Goal: Information Seeking & Learning: Learn about a topic

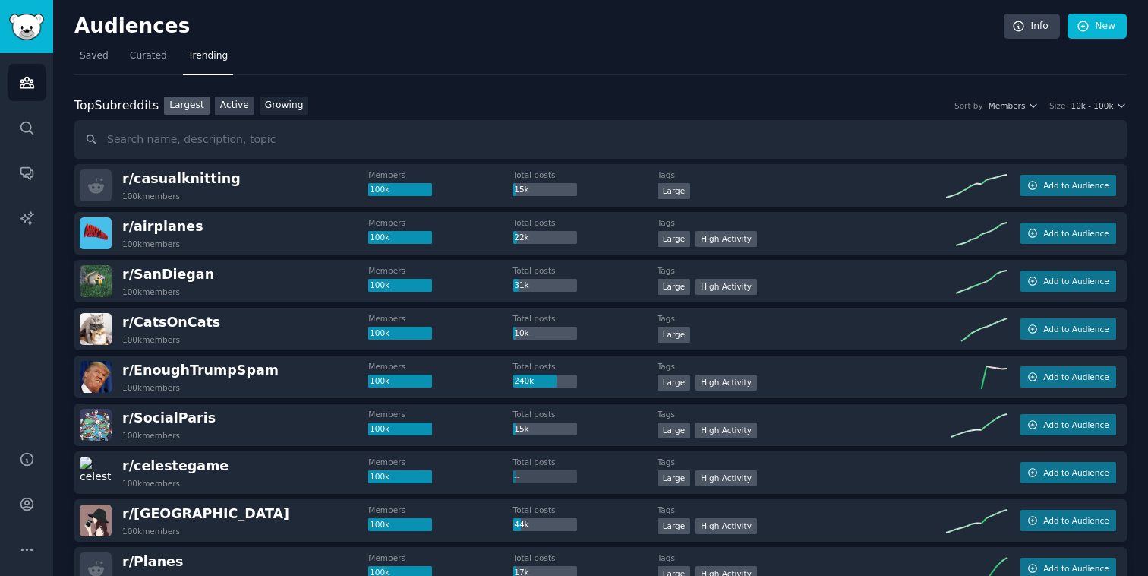
click at [232, 108] on link "Active" at bounding box center [234, 105] width 39 height 19
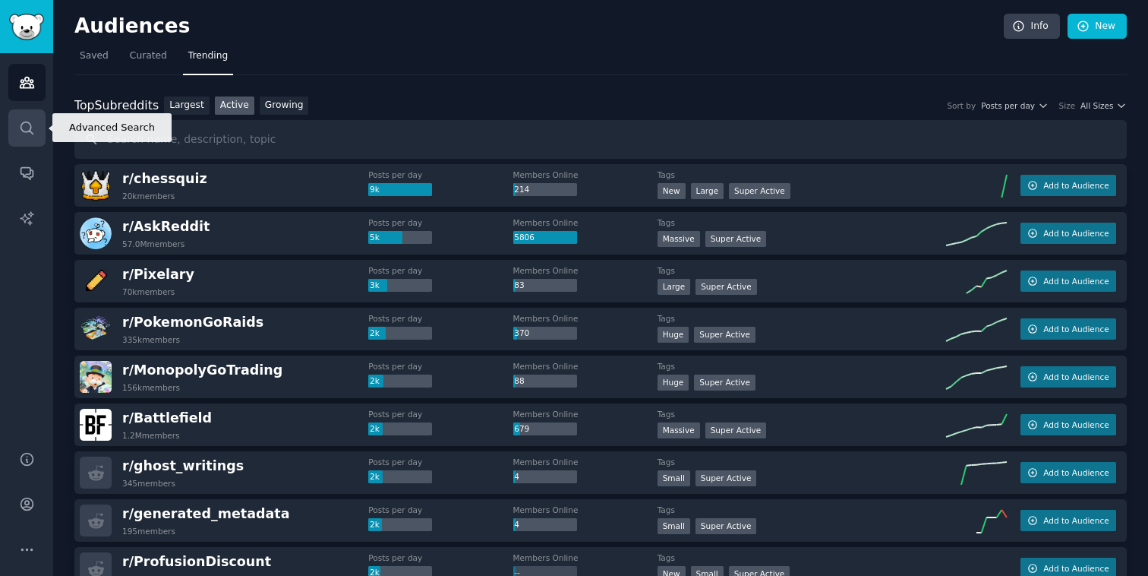
click at [26, 132] on icon "Sidebar" at bounding box center [27, 128] width 16 height 16
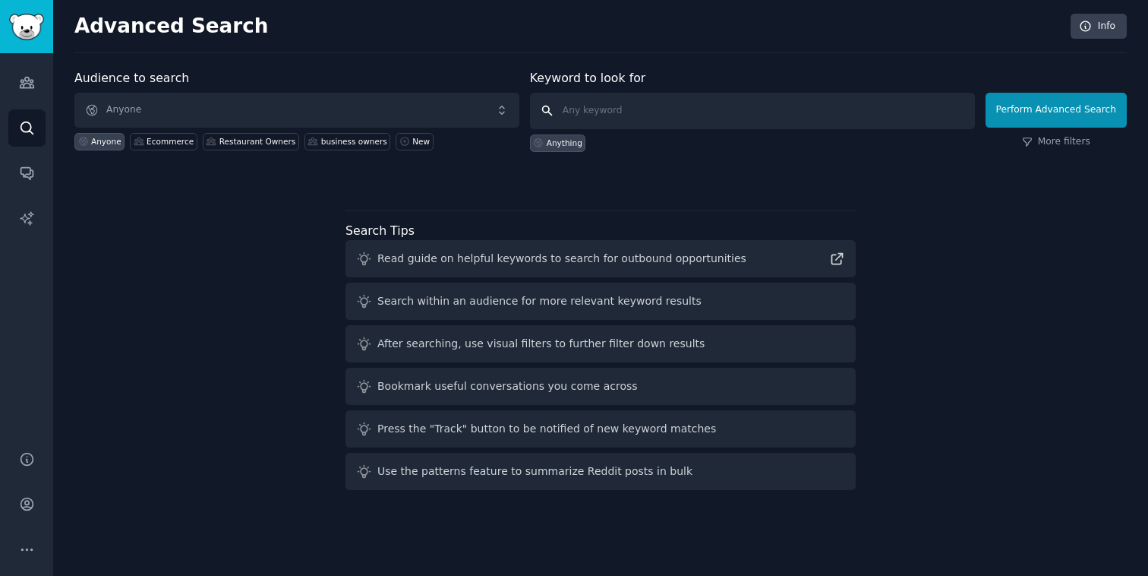
click at [677, 117] on input "text" at bounding box center [752, 111] width 445 height 36
type input "compliance"
click button "Perform Advanced Search" at bounding box center [1056, 110] width 141 height 35
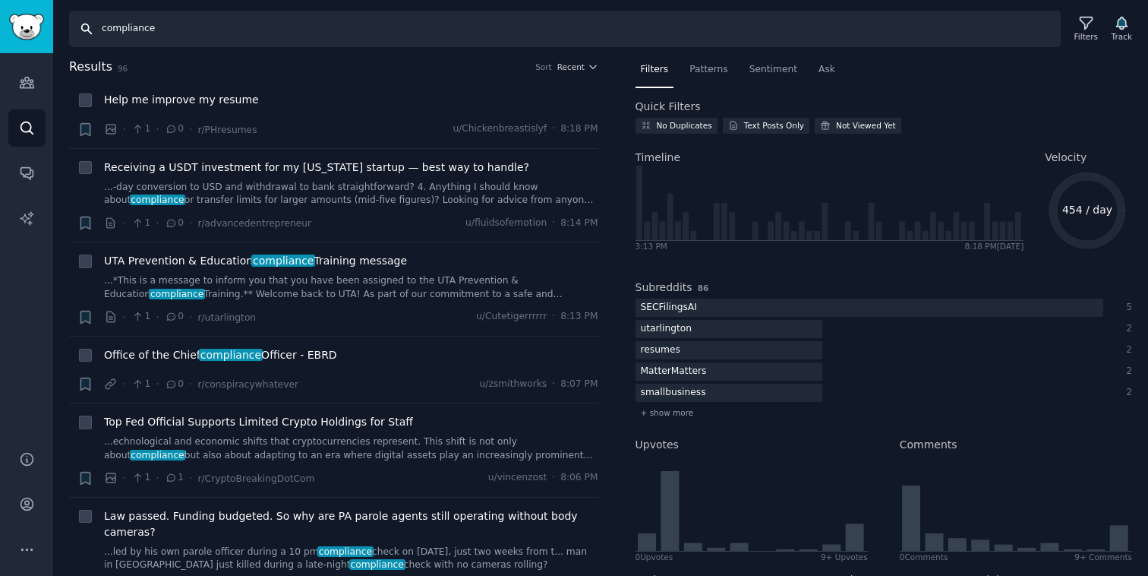
click at [100, 34] on input "compliance" at bounding box center [565, 29] width 992 height 36
type input "tour compliance"
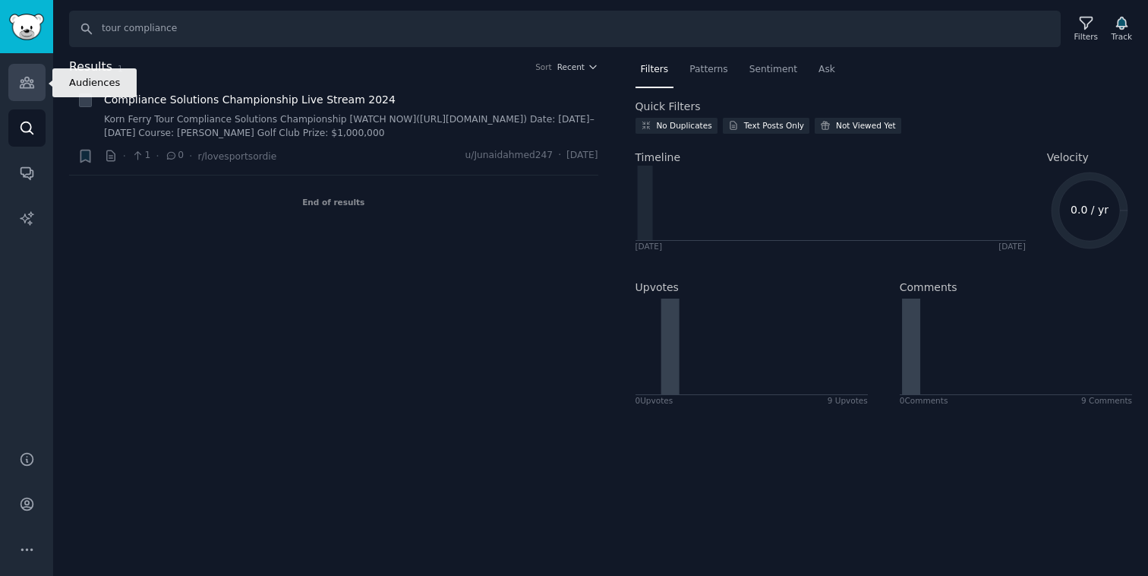
click at [24, 81] on icon "Sidebar" at bounding box center [27, 82] width 16 height 16
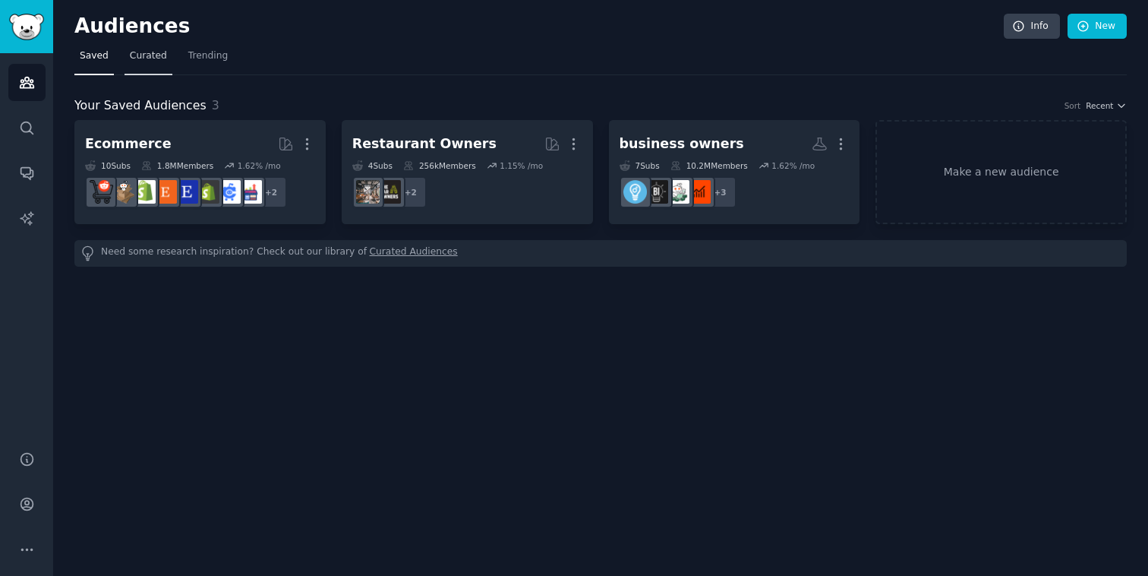
click at [149, 50] on span "Curated" at bounding box center [148, 56] width 37 height 14
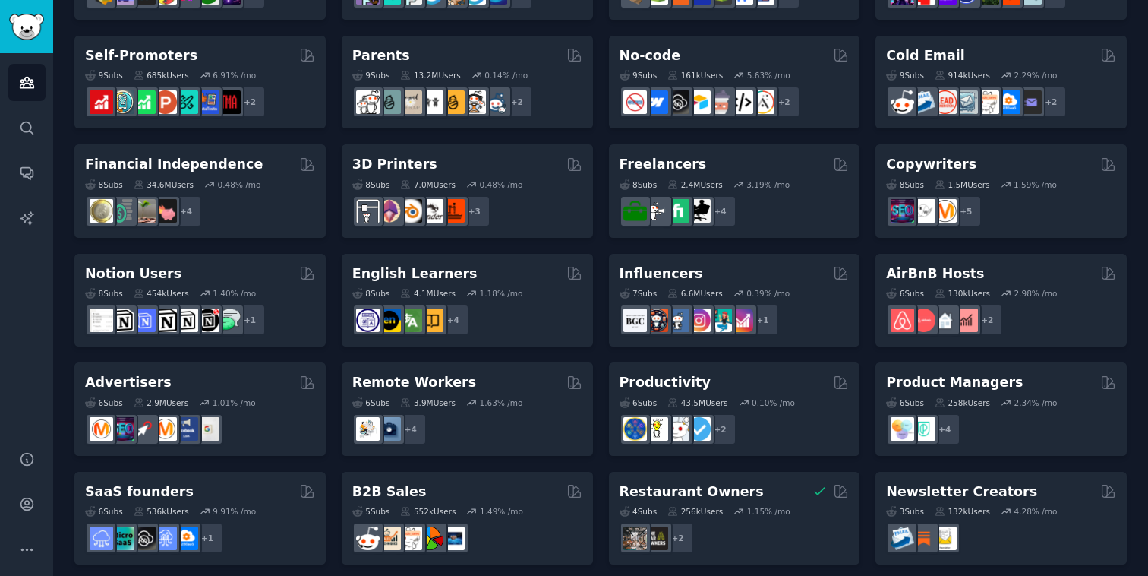
scroll to position [639, 0]
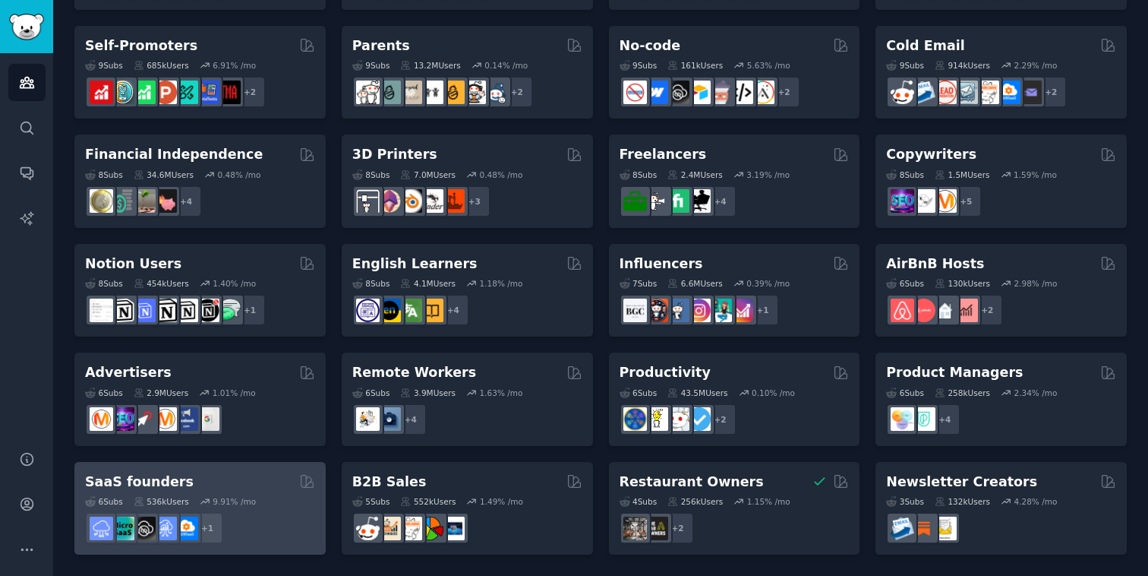
click at [125, 481] on h2 "SaaS founders" at bounding box center [139, 481] width 109 height 19
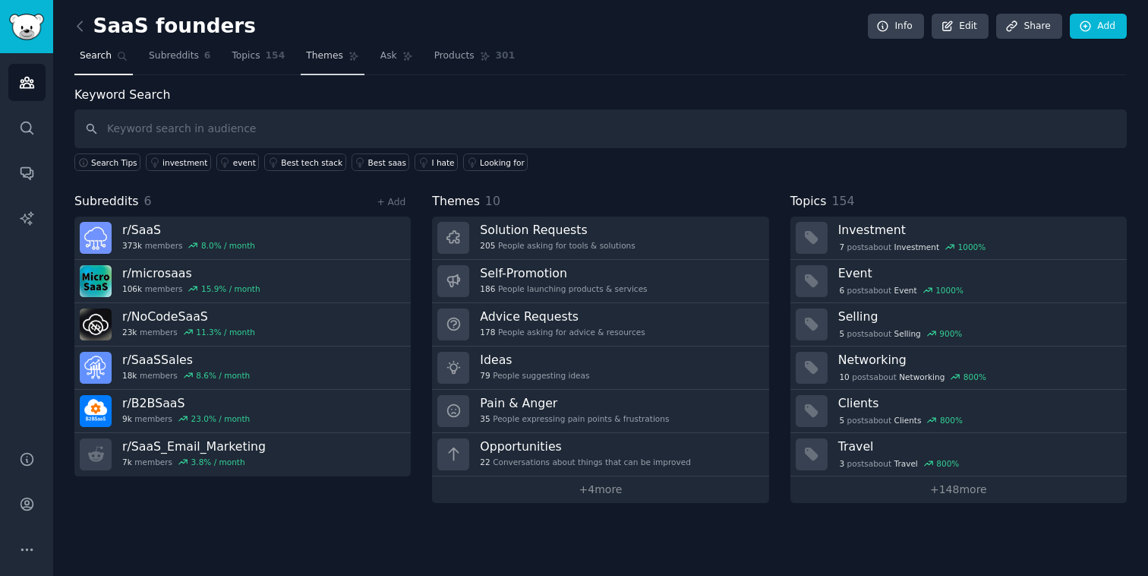
click at [327, 49] on span "Themes" at bounding box center [324, 56] width 37 height 14
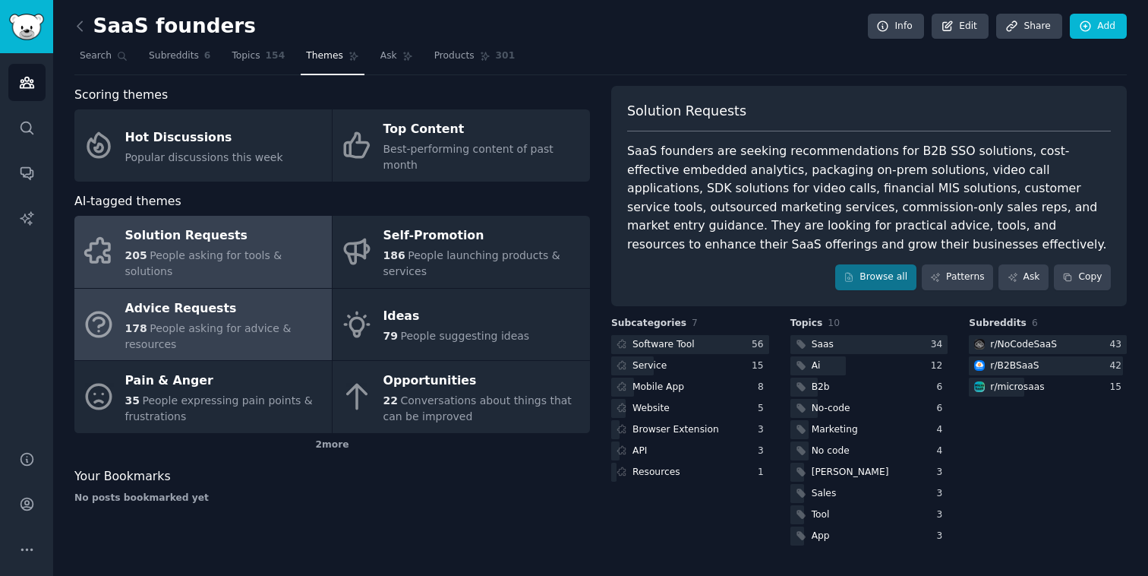
click at [231, 320] on div "178 People asking for advice & resources" at bounding box center [224, 336] width 199 height 32
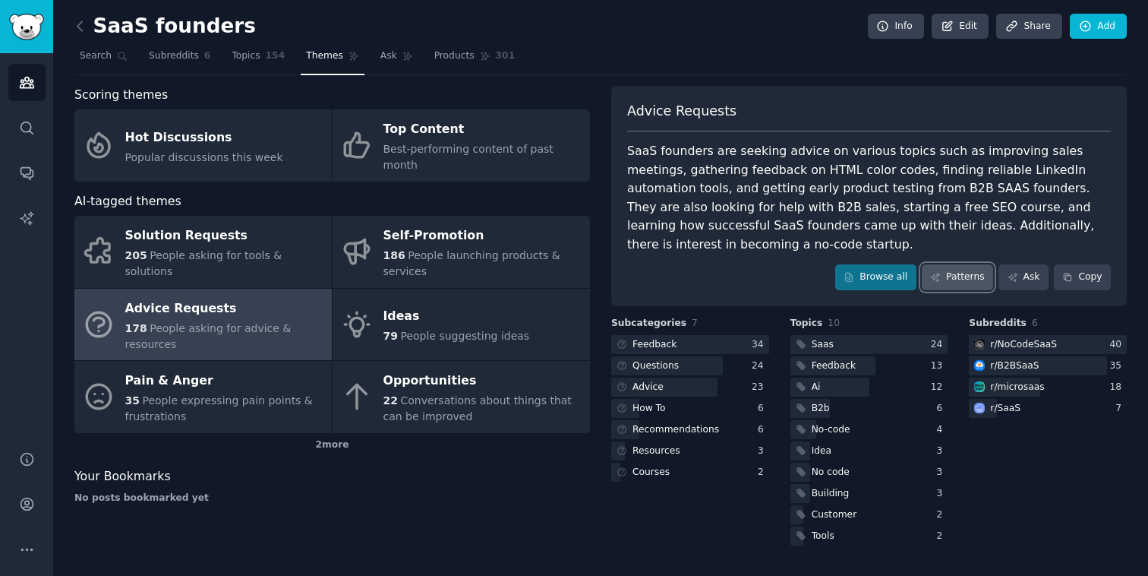
click at [964, 264] on link "Patterns" at bounding box center [957, 277] width 71 height 26
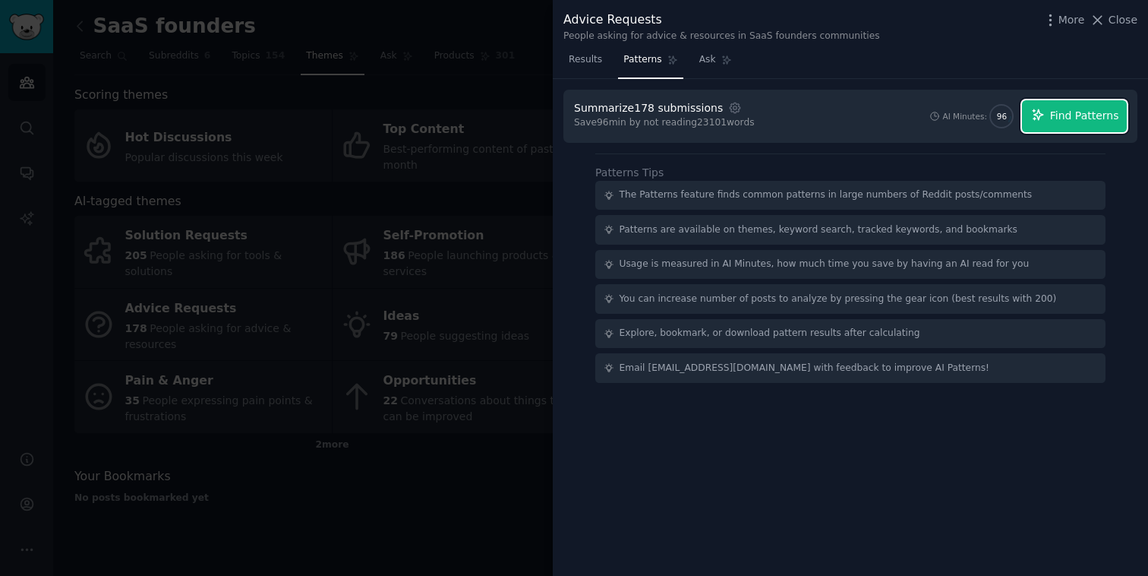
click at [1063, 122] on span "Find Patterns" at bounding box center [1084, 116] width 69 height 16
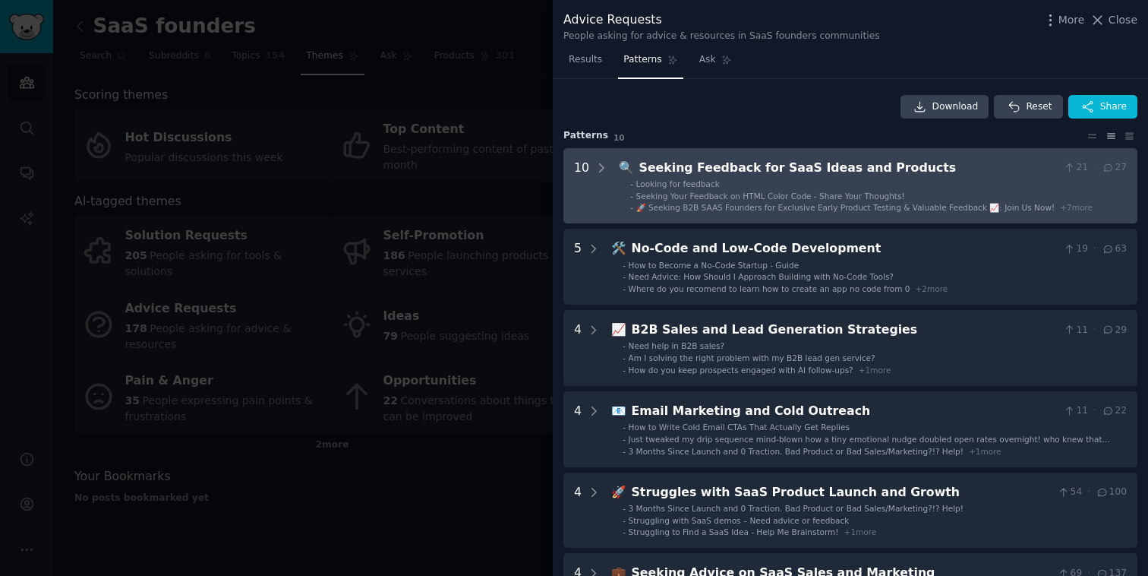
click at [619, 178] on div "- Looking for feedback - Seeking Your Feedback on HTML Color Code - Share Your …" at bounding box center [873, 195] width 508 height 35
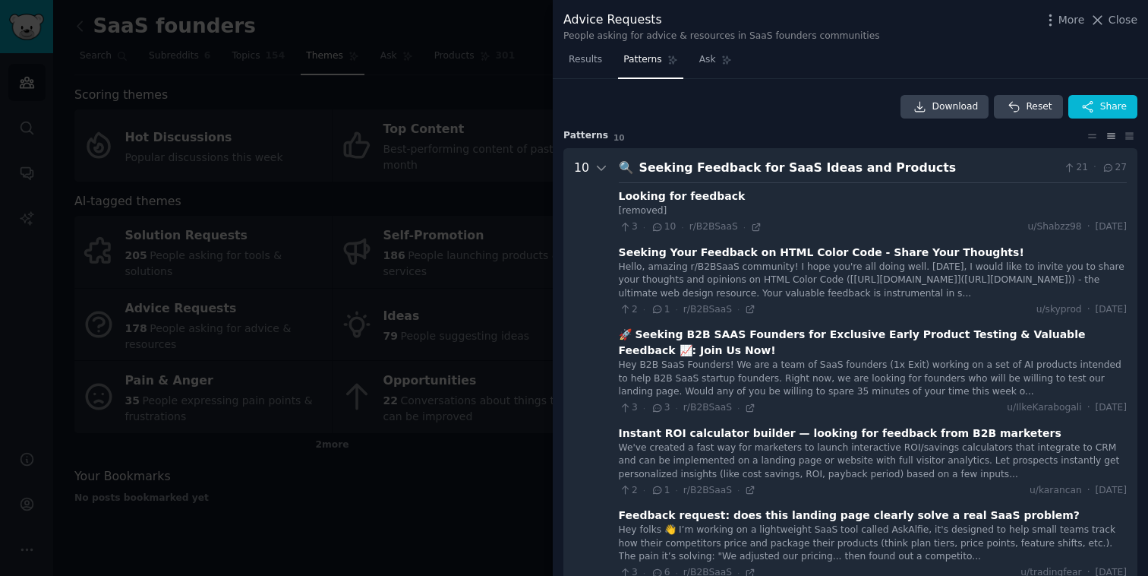
scroll to position [69, 0]
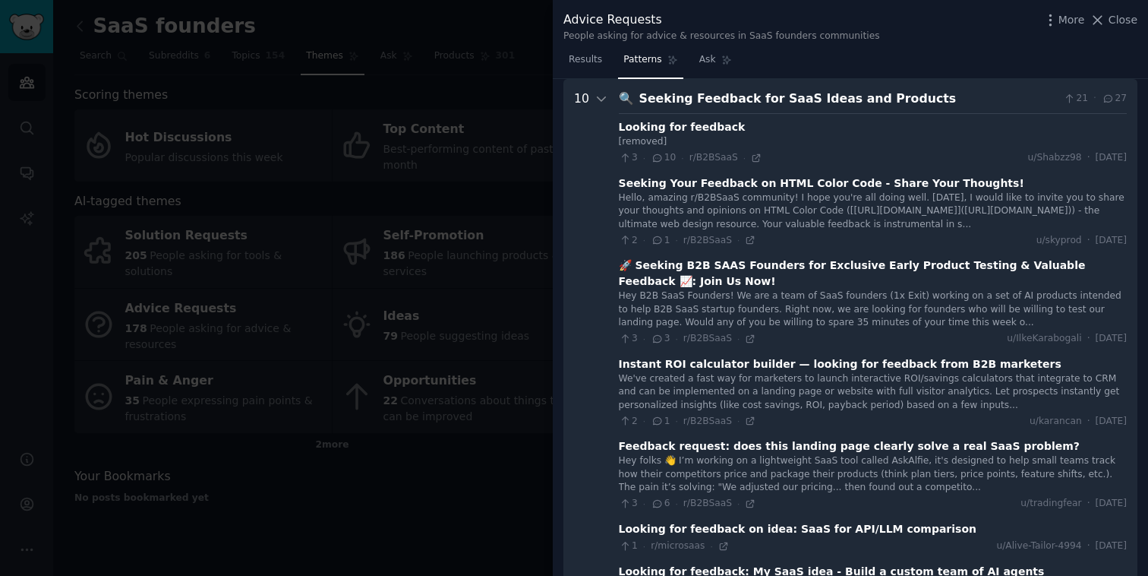
click at [835, 317] on div "Hey B2B SaaS Founders! We are a team of SaaS founders (1x Exit) working on a se…" at bounding box center [873, 309] width 508 height 40
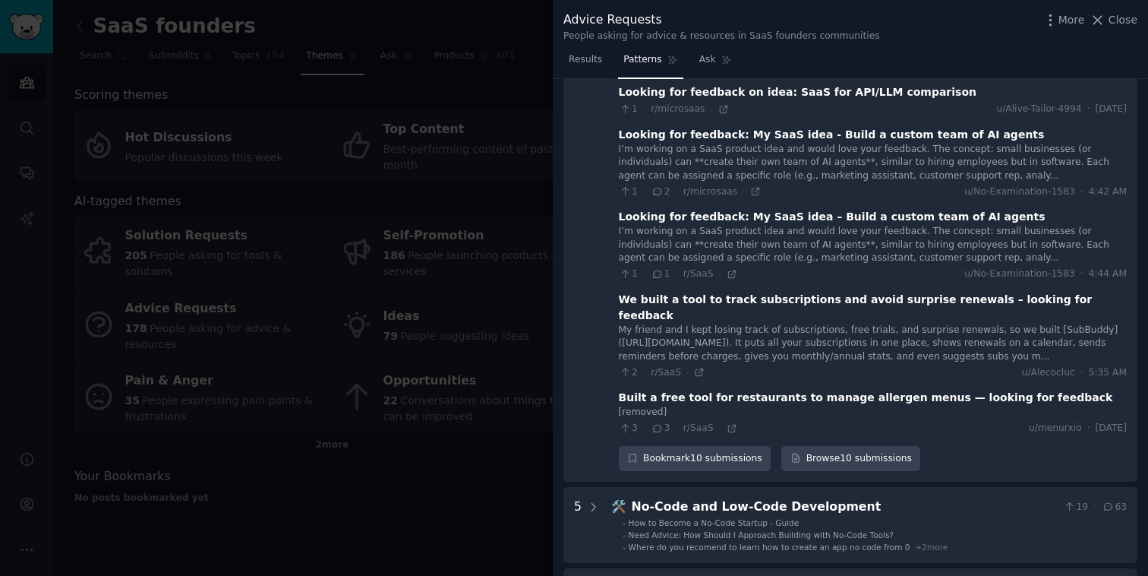
scroll to position [510, 0]
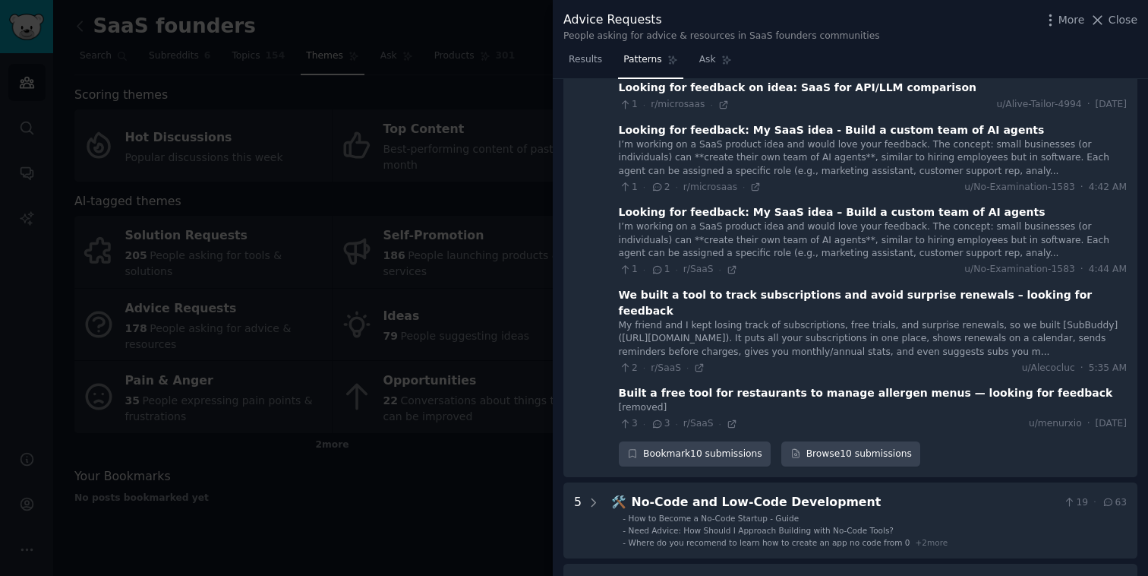
click at [426, 447] on div at bounding box center [574, 288] width 1148 height 576
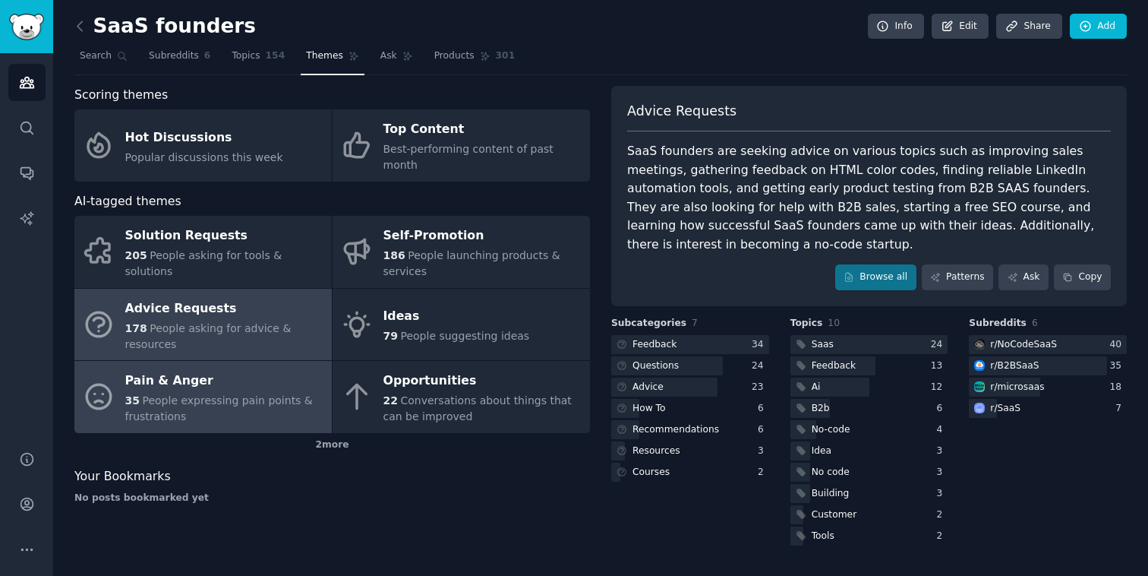
click at [201, 375] on div "Pain & Anger" at bounding box center [224, 381] width 199 height 24
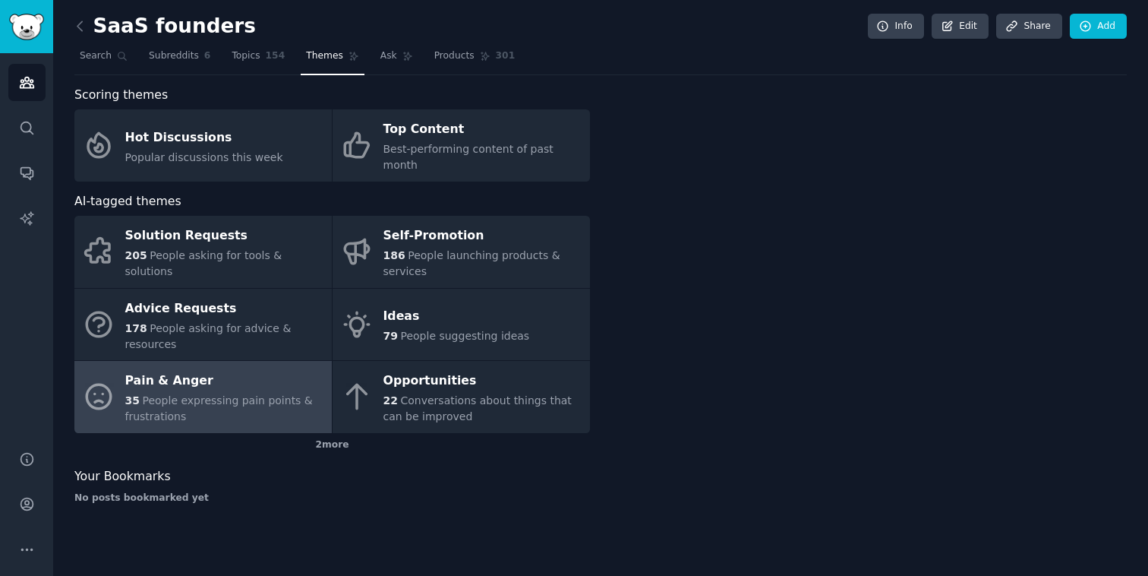
click at [201, 375] on div "Pain & Anger" at bounding box center [224, 381] width 199 height 24
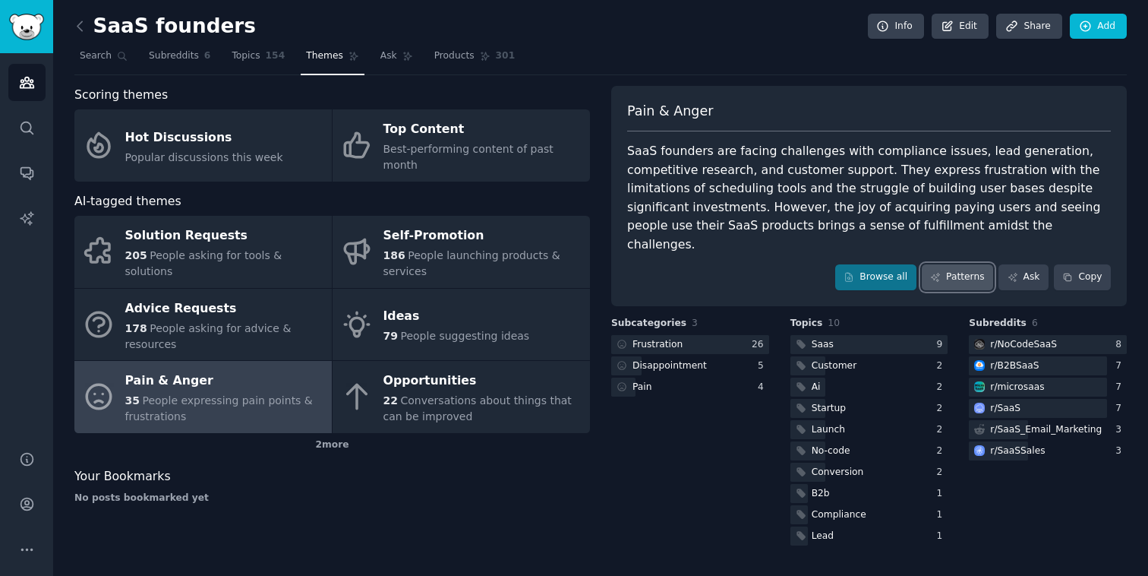
click at [971, 264] on link "Patterns" at bounding box center [957, 277] width 71 height 26
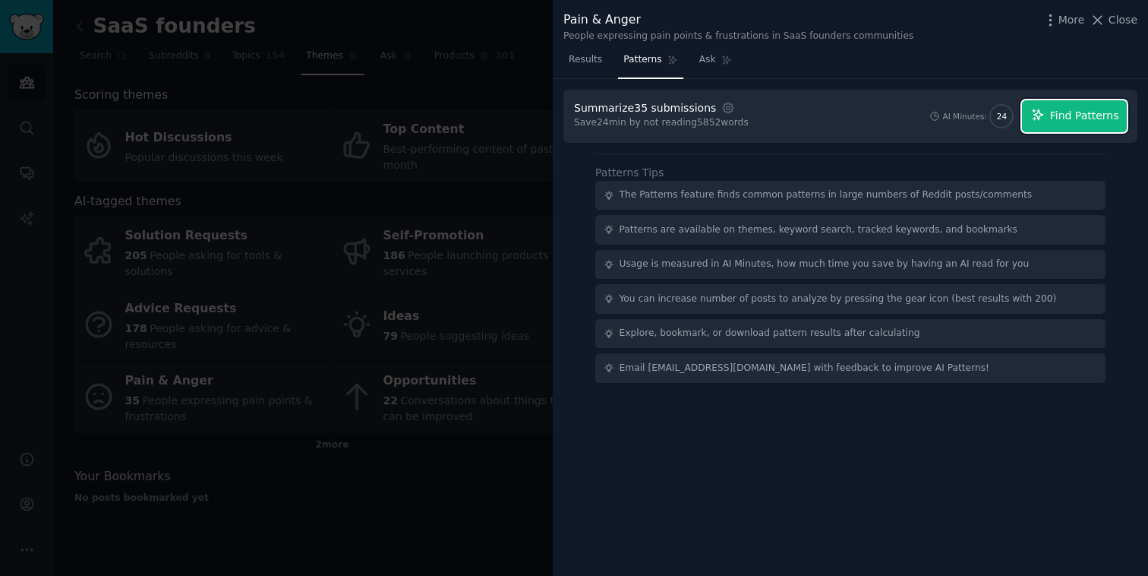
click at [1071, 118] on span "Find Patterns" at bounding box center [1084, 116] width 69 height 16
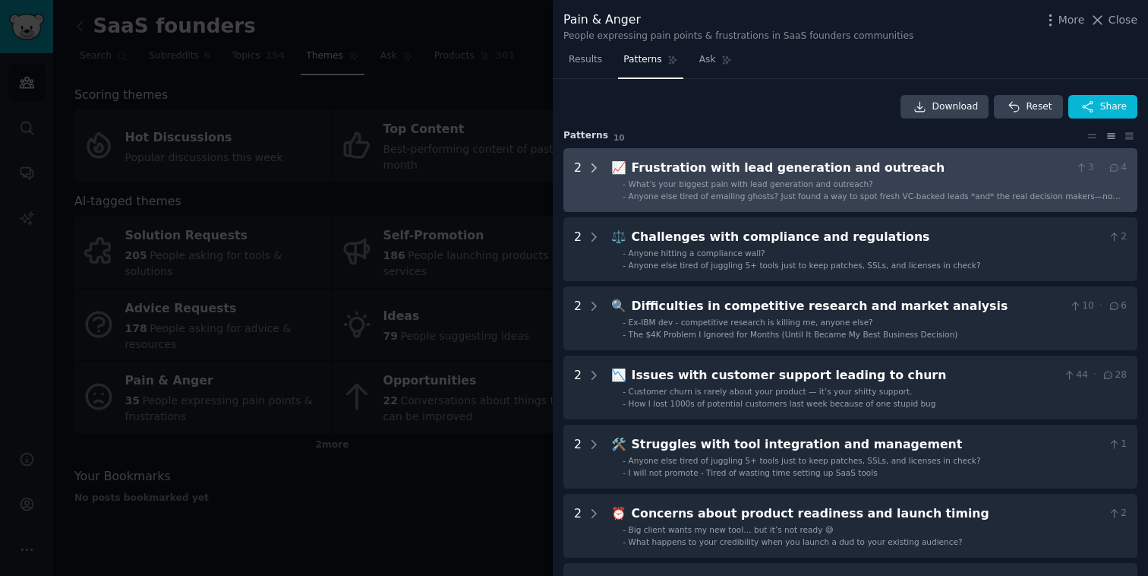
click at [597, 163] on icon at bounding box center [594, 168] width 14 height 14
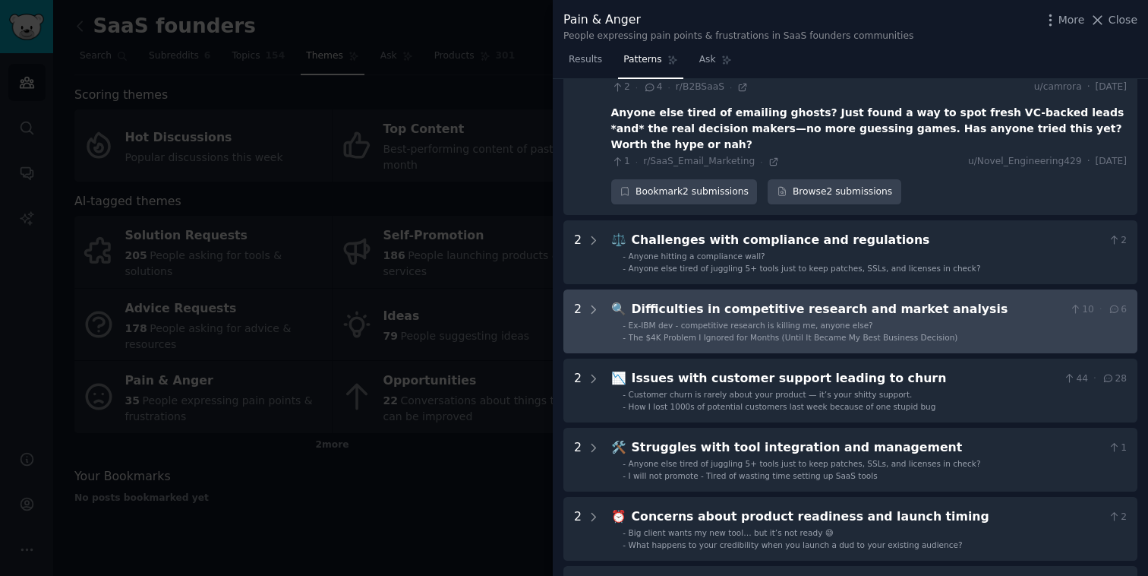
scroll to position [168, 0]
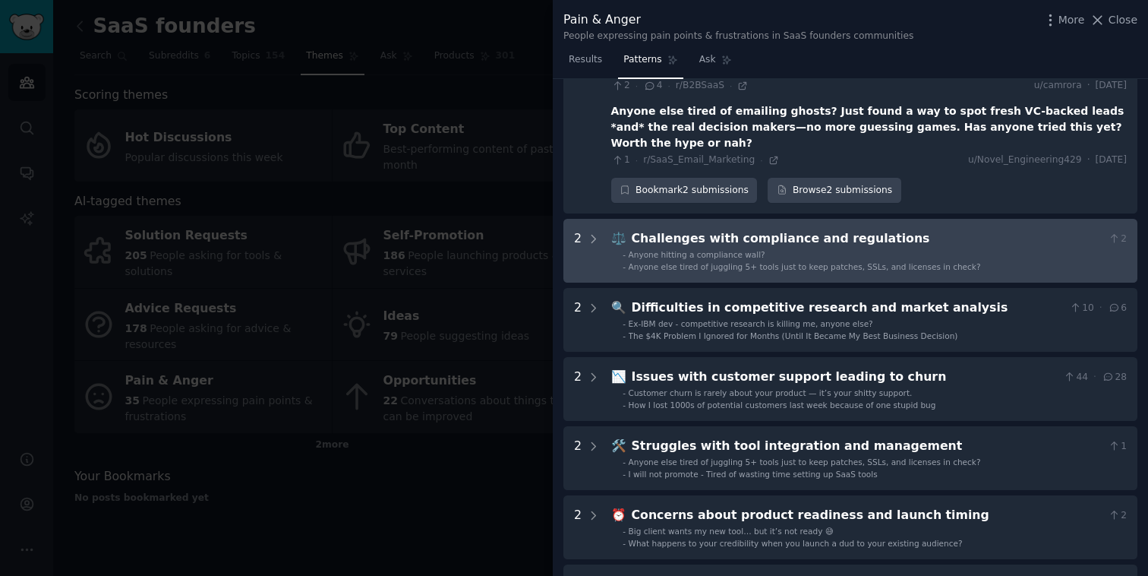
click at [787, 229] on div "Challenges with compliance and regulations" at bounding box center [867, 238] width 471 height 19
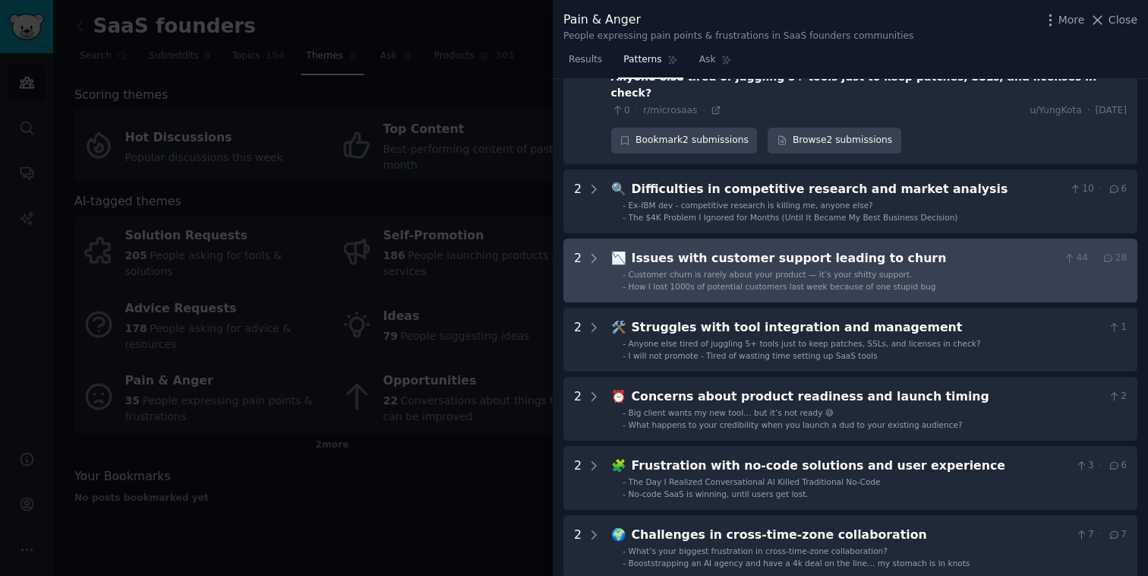
scroll to position [420, 0]
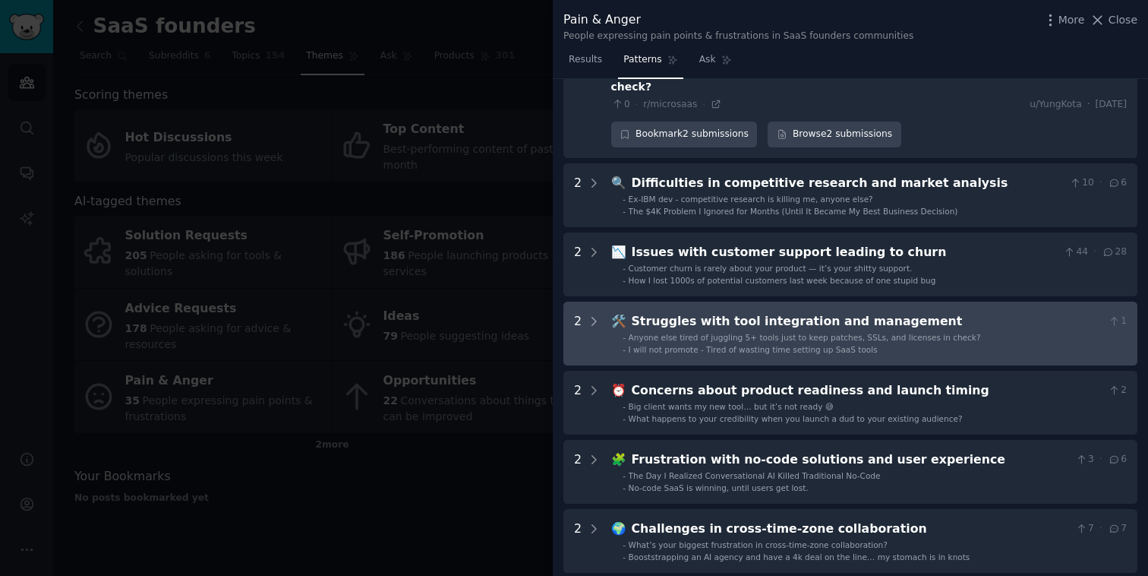
click at [819, 312] on div "Struggles with tool integration and management" at bounding box center [867, 321] width 471 height 19
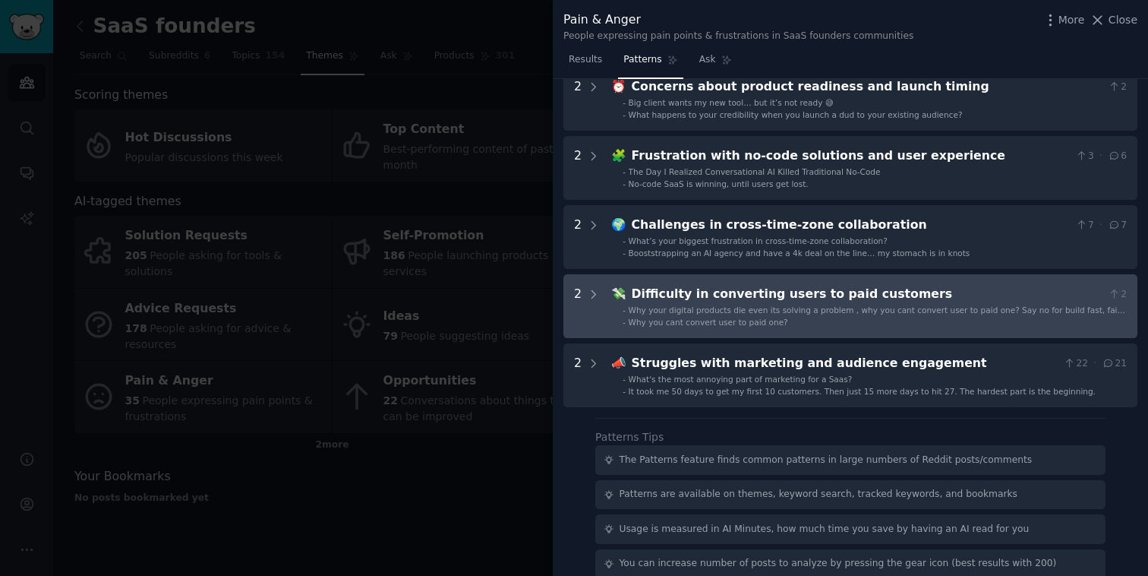
scroll to position [917, 0]
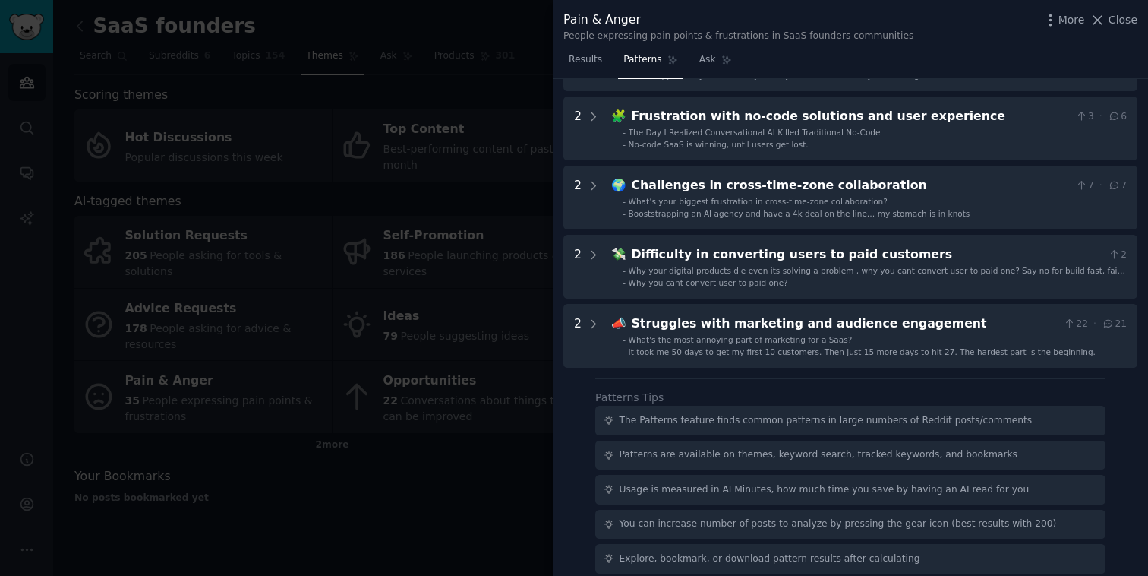
click at [454, 489] on div at bounding box center [574, 288] width 1148 height 576
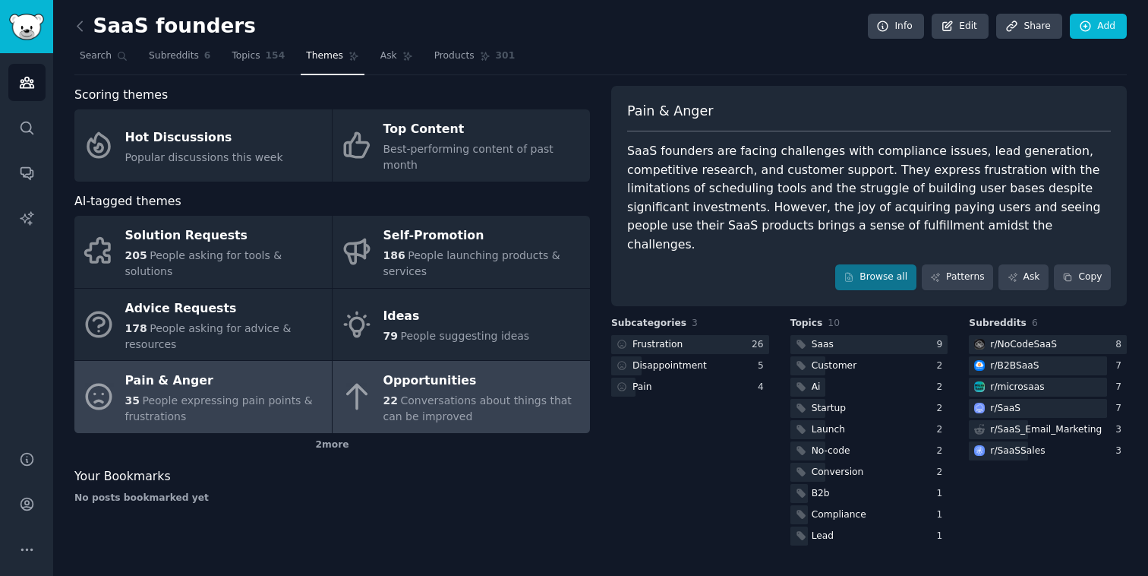
click at [444, 393] on div "22 Conversations about things that can be improved" at bounding box center [483, 409] width 199 height 32
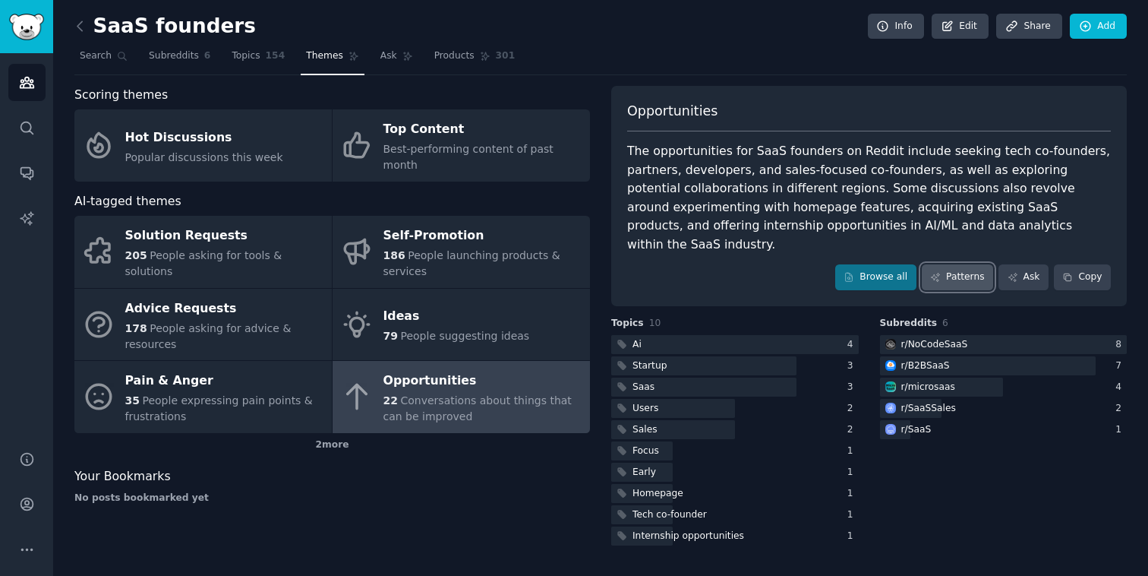
click at [953, 264] on link "Patterns" at bounding box center [957, 277] width 71 height 26
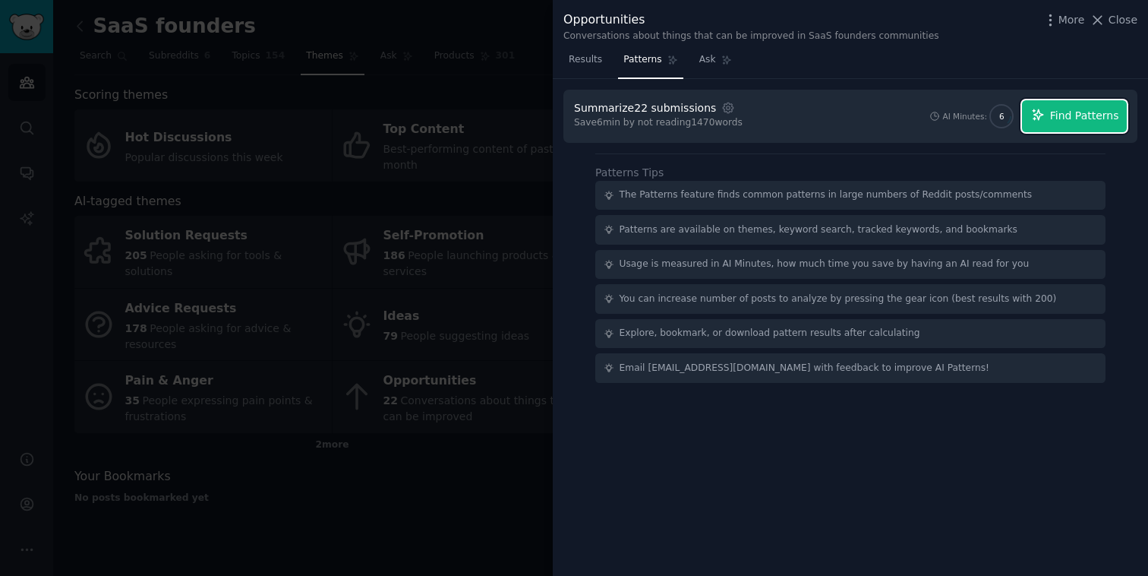
click at [1065, 109] on span "Find Patterns" at bounding box center [1084, 116] width 69 height 16
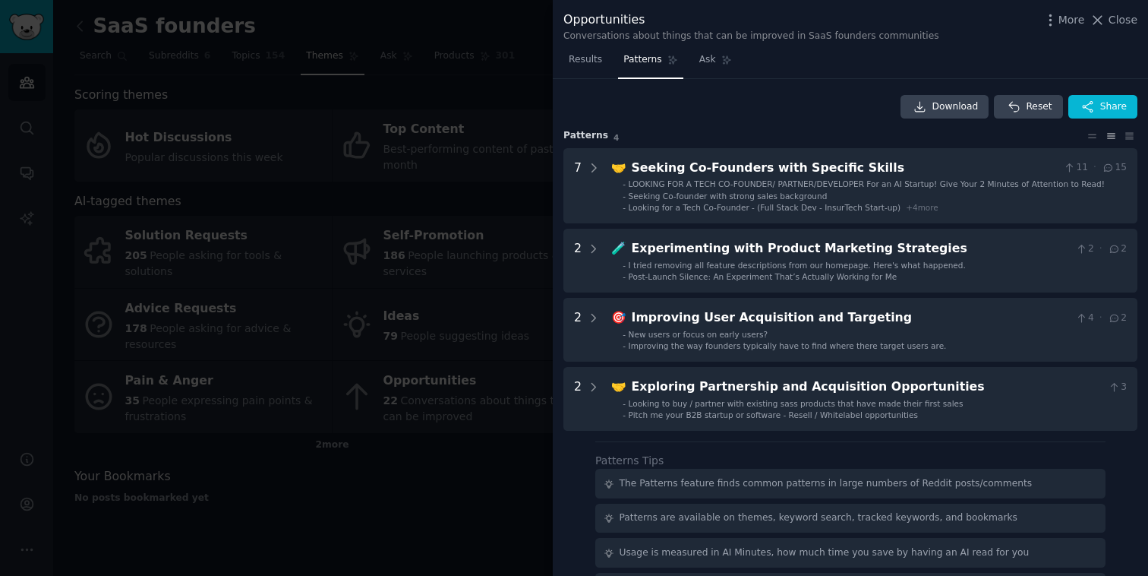
click at [430, 458] on div at bounding box center [574, 288] width 1148 height 576
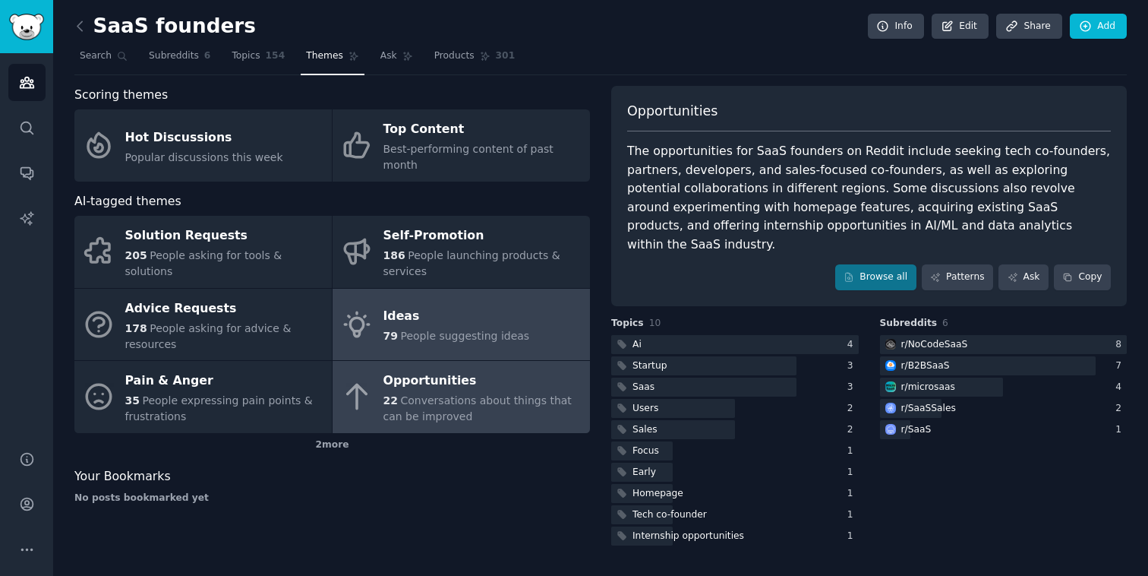
click at [425, 328] on div "79 People suggesting ideas" at bounding box center [457, 336] width 147 height 16
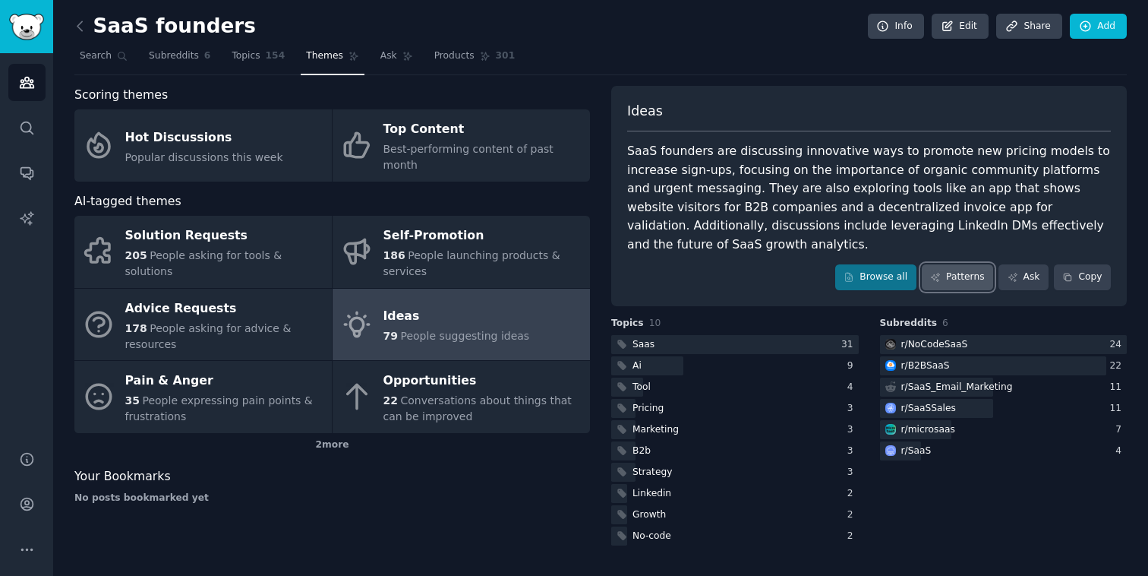
click at [972, 264] on link "Patterns" at bounding box center [957, 277] width 71 height 26
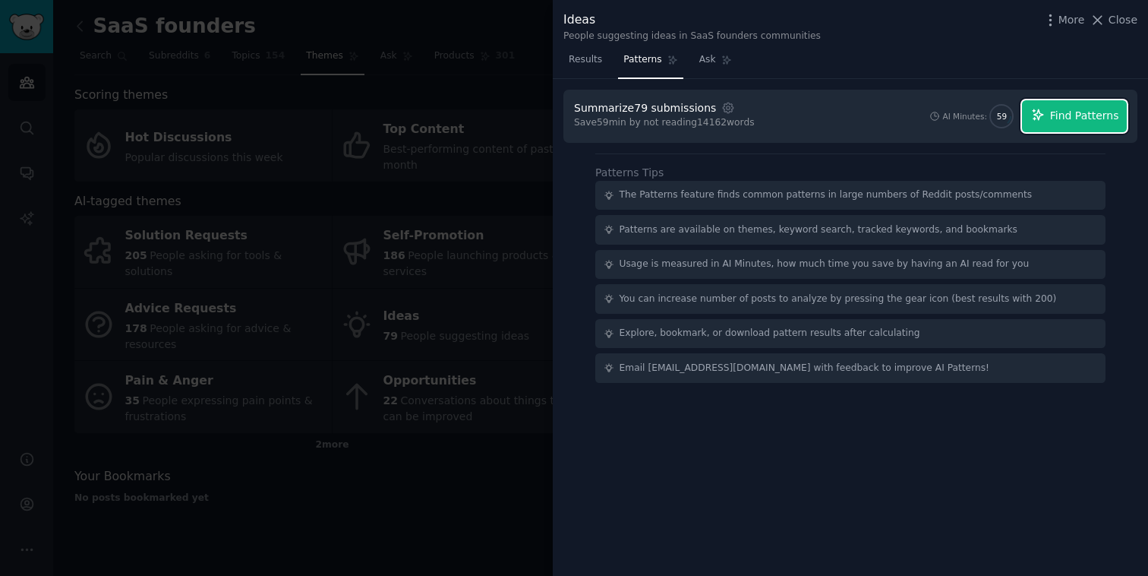
click at [1061, 121] on span "Find Patterns" at bounding box center [1084, 116] width 69 height 16
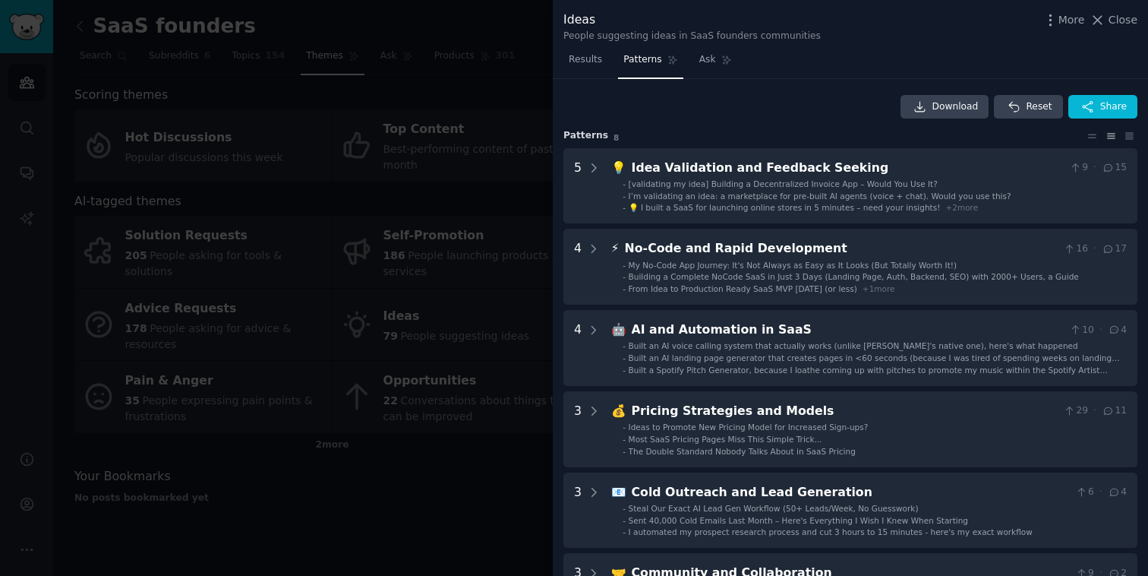
click at [254, 205] on div at bounding box center [574, 288] width 1148 height 576
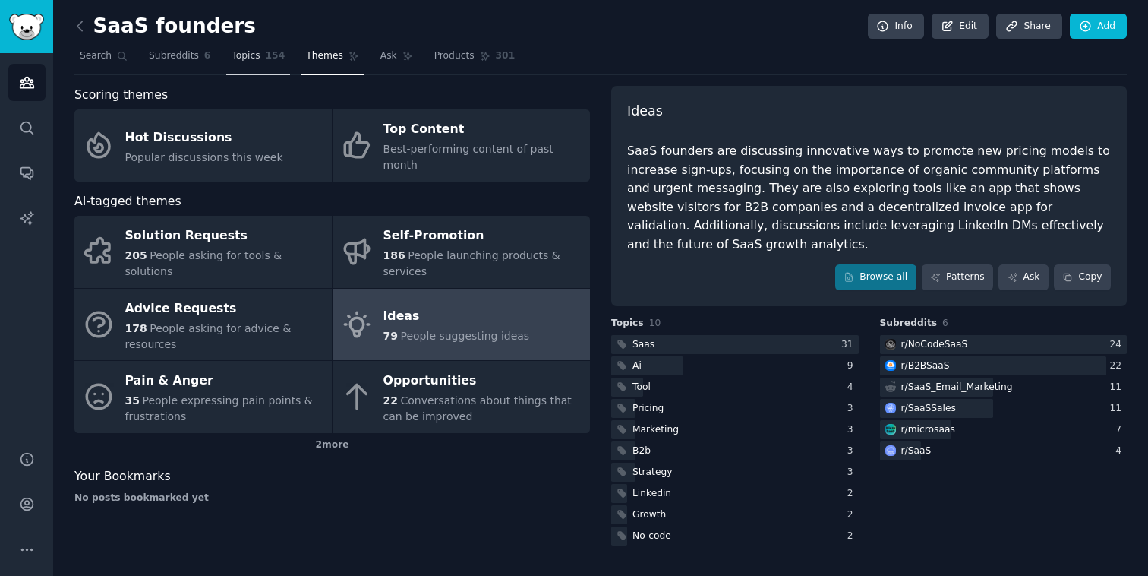
click at [239, 58] on span "Topics" at bounding box center [246, 56] width 28 height 14
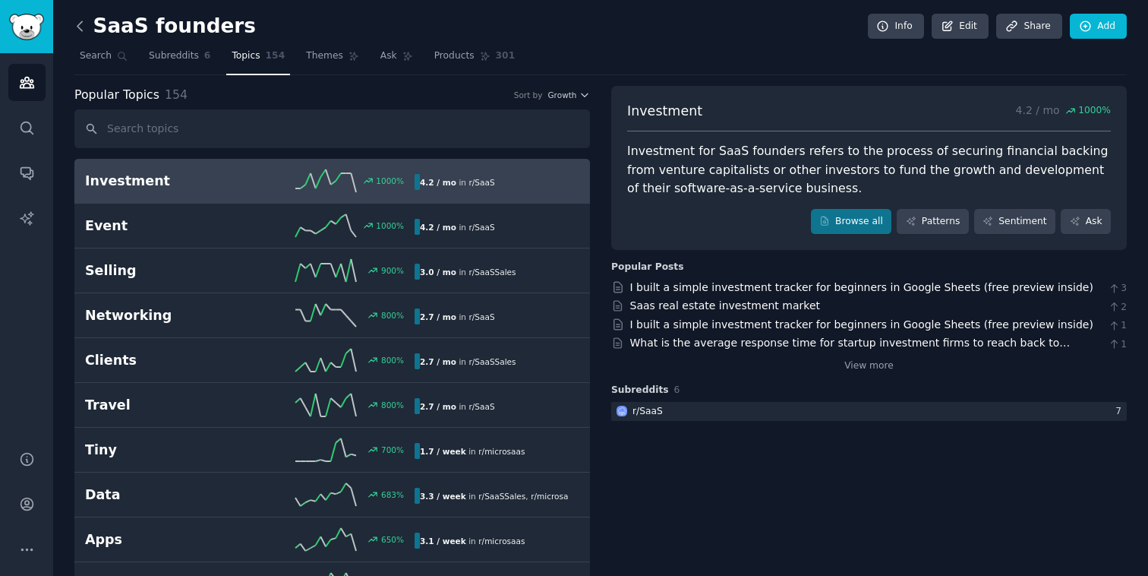
click at [84, 25] on icon at bounding box center [80, 26] width 16 height 16
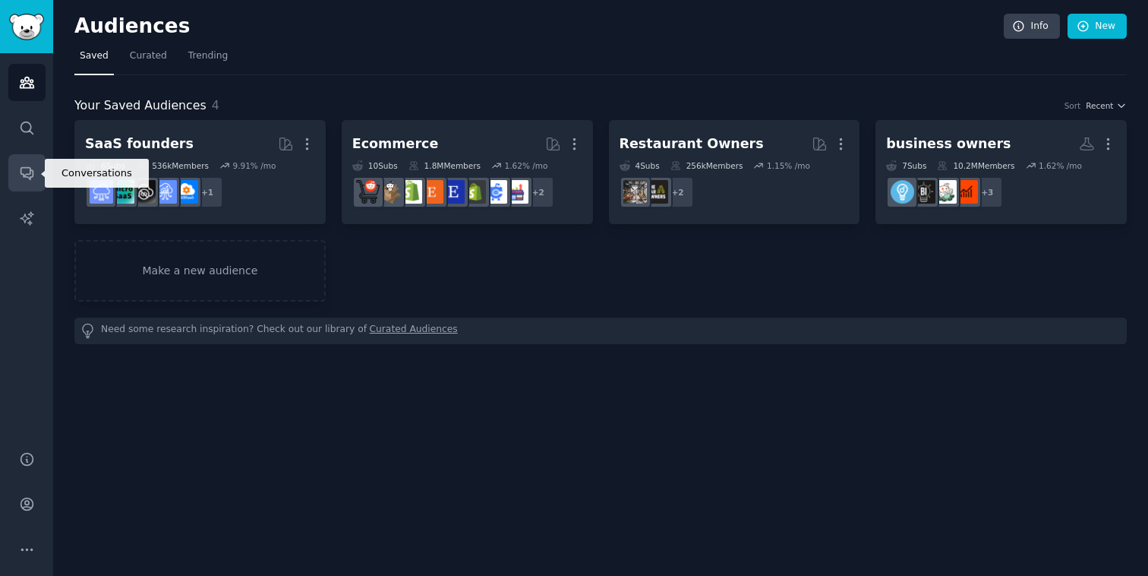
click at [29, 182] on link "Conversations" at bounding box center [26, 172] width 37 height 37
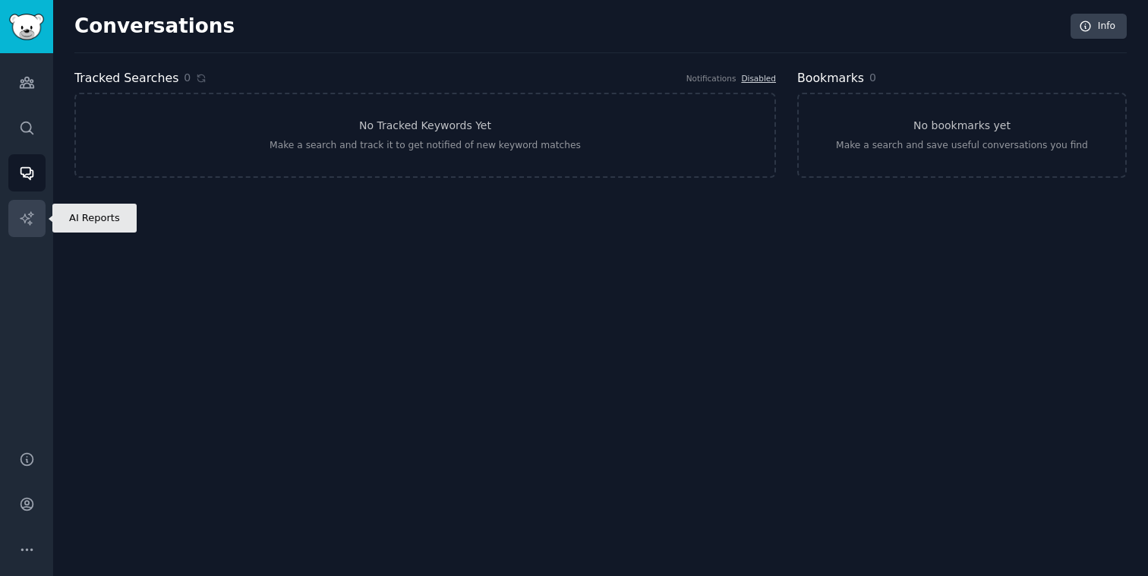
click at [37, 235] on link "AI Reports" at bounding box center [26, 218] width 37 height 37
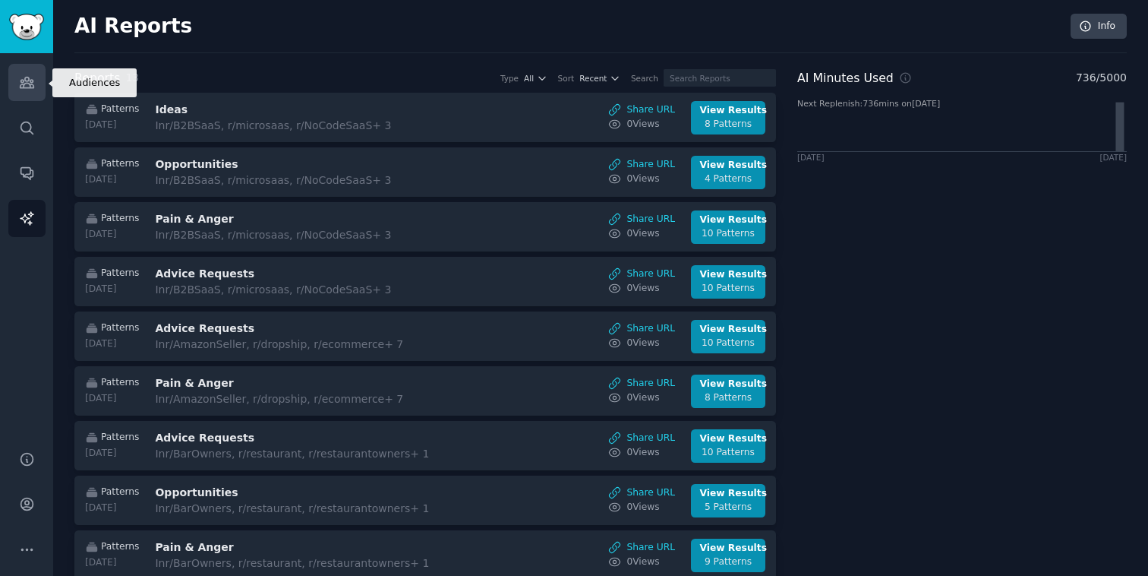
click at [23, 96] on link "Audiences" at bounding box center [26, 82] width 37 height 37
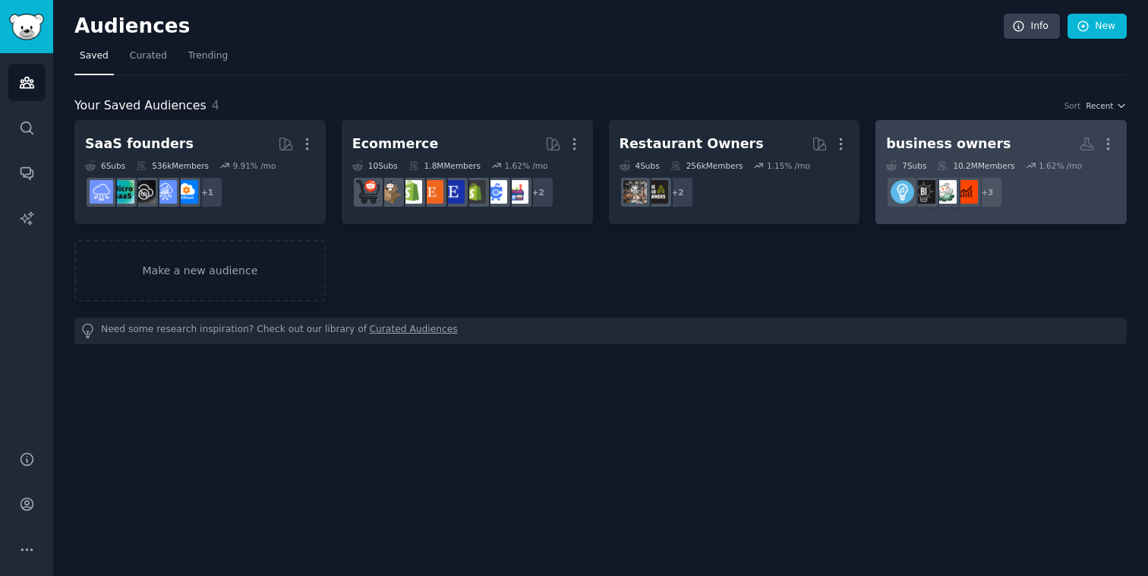
click at [956, 144] on div "business owners" at bounding box center [948, 143] width 125 height 19
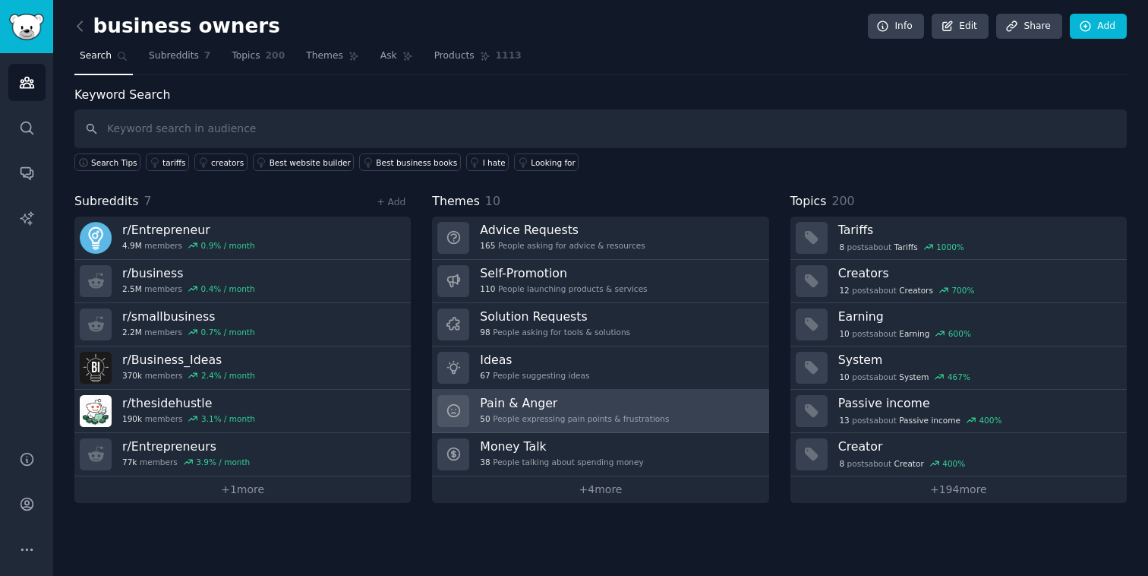
click at [528, 407] on h3 "Pain & Anger" at bounding box center [574, 403] width 189 height 16
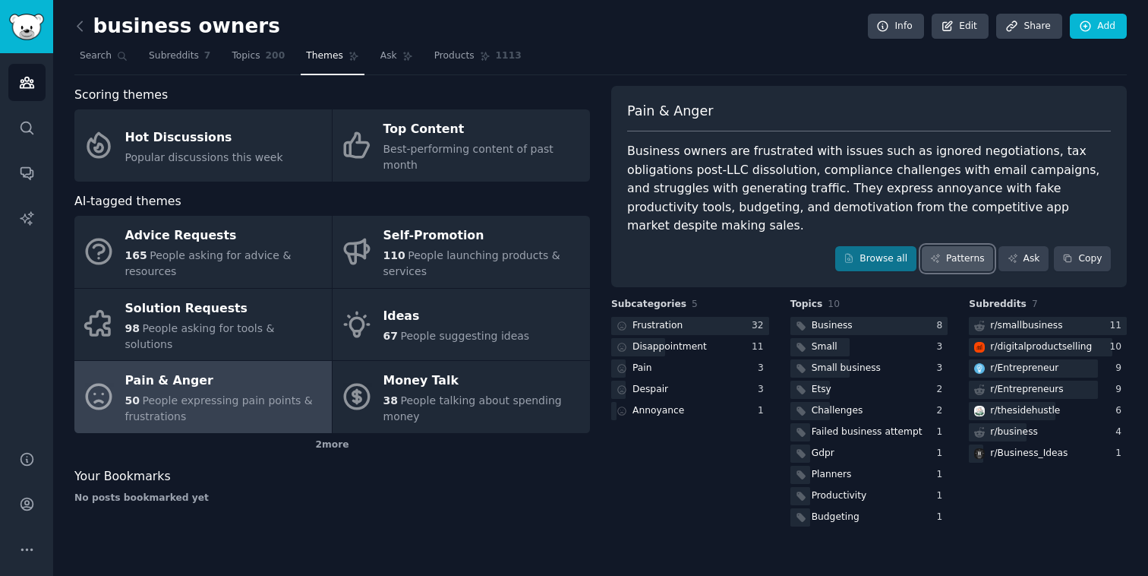
click at [963, 246] on link "Patterns" at bounding box center [957, 259] width 71 height 26
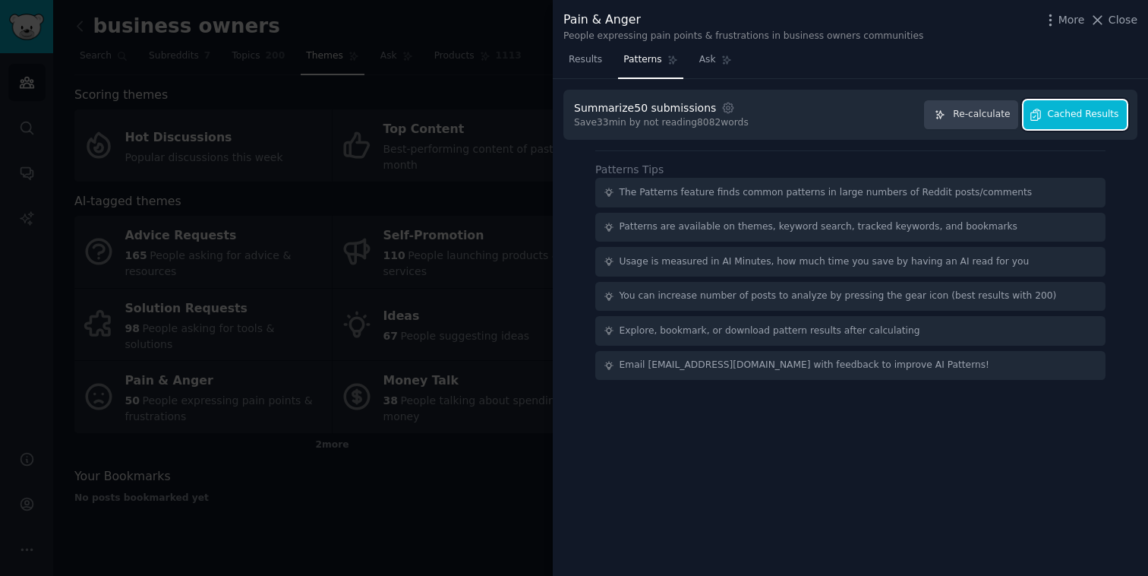
click at [1075, 108] on span "Cached Results" at bounding box center [1083, 115] width 71 height 14
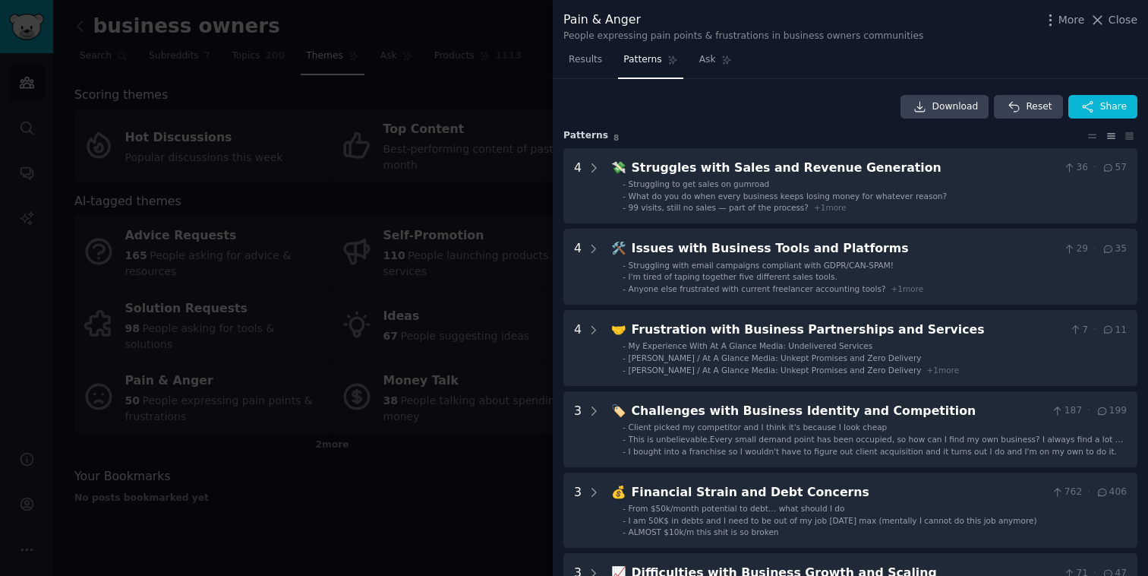
click at [470, 490] on div at bounding box center [574, 288] width 1148 height 576
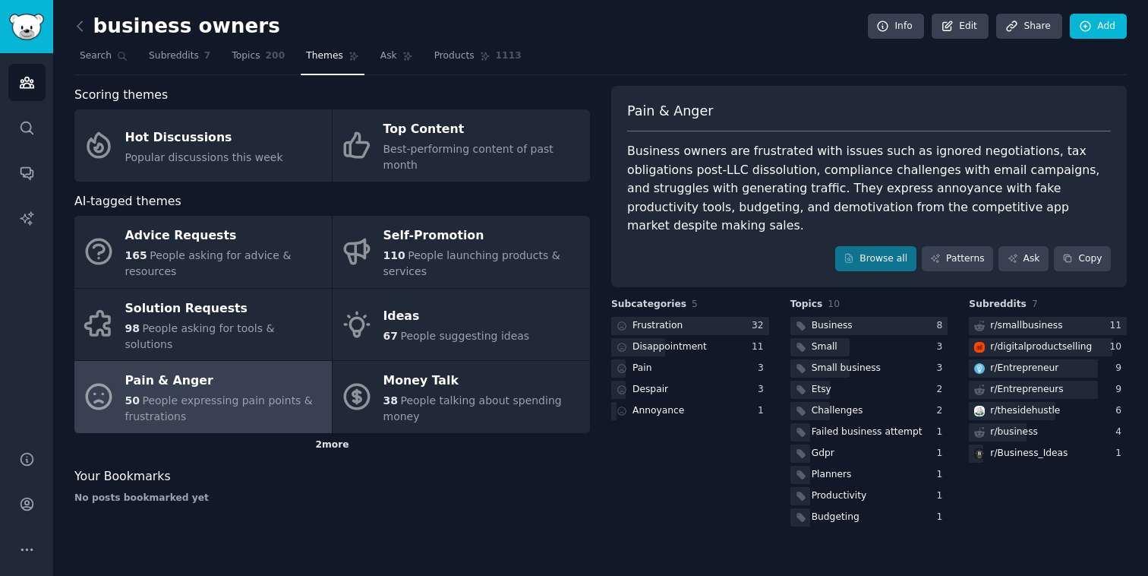
click at [334, 433] on div "2 more" at bounding box center [332, 445] width 516 height 24
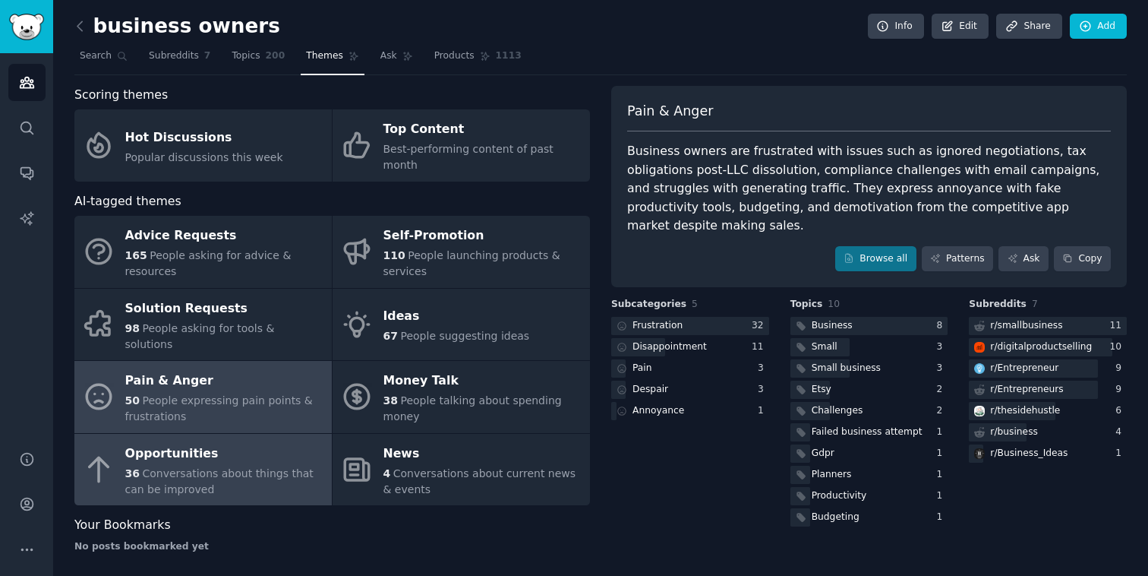
click at [150, 467] on span "Conversations about things that can be improved" at bounding box center [219, 481] width 188 height 28
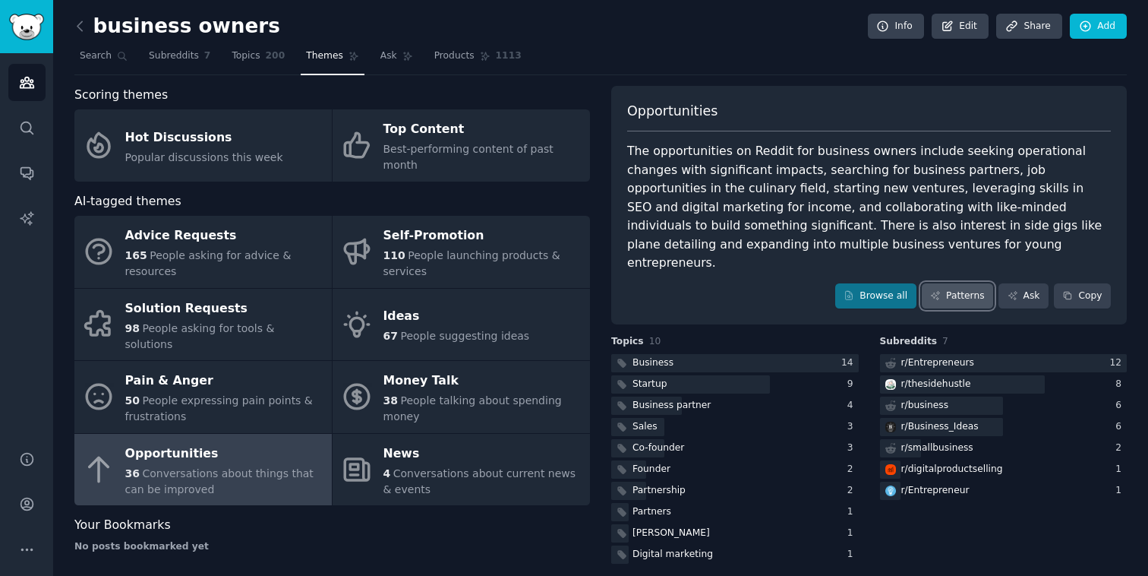
click at [955, 283] on link "Patterns" at bounding box center [957, 296] width 71 height 26
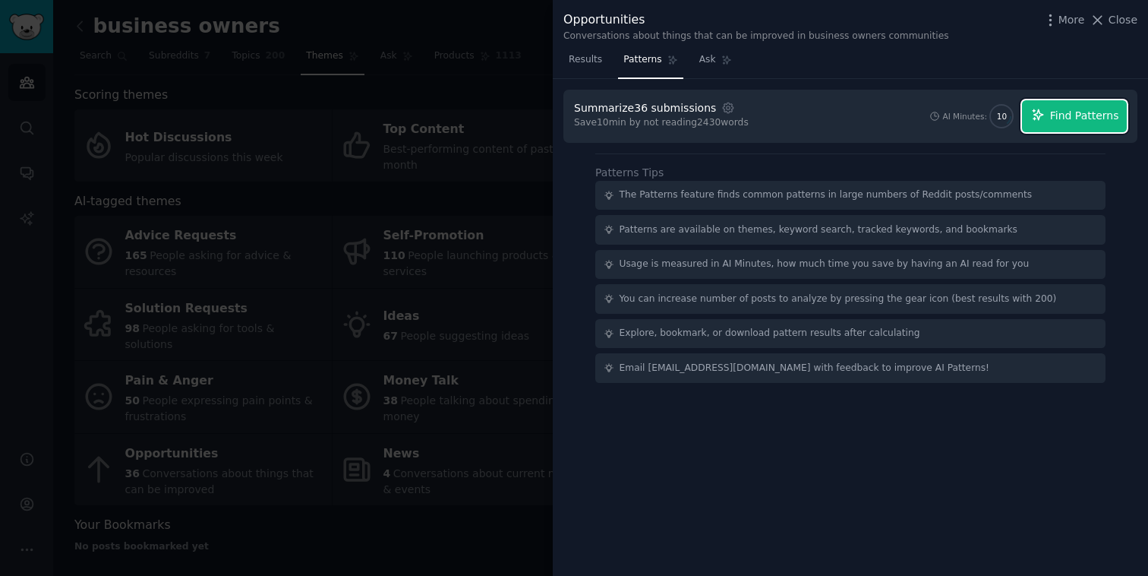
click at [1081, 115] on span "Find Patterns" at bounding box center [1084, 116] width 69 height 16
